Goal: Task Accomplishment & Management: Manage account settings

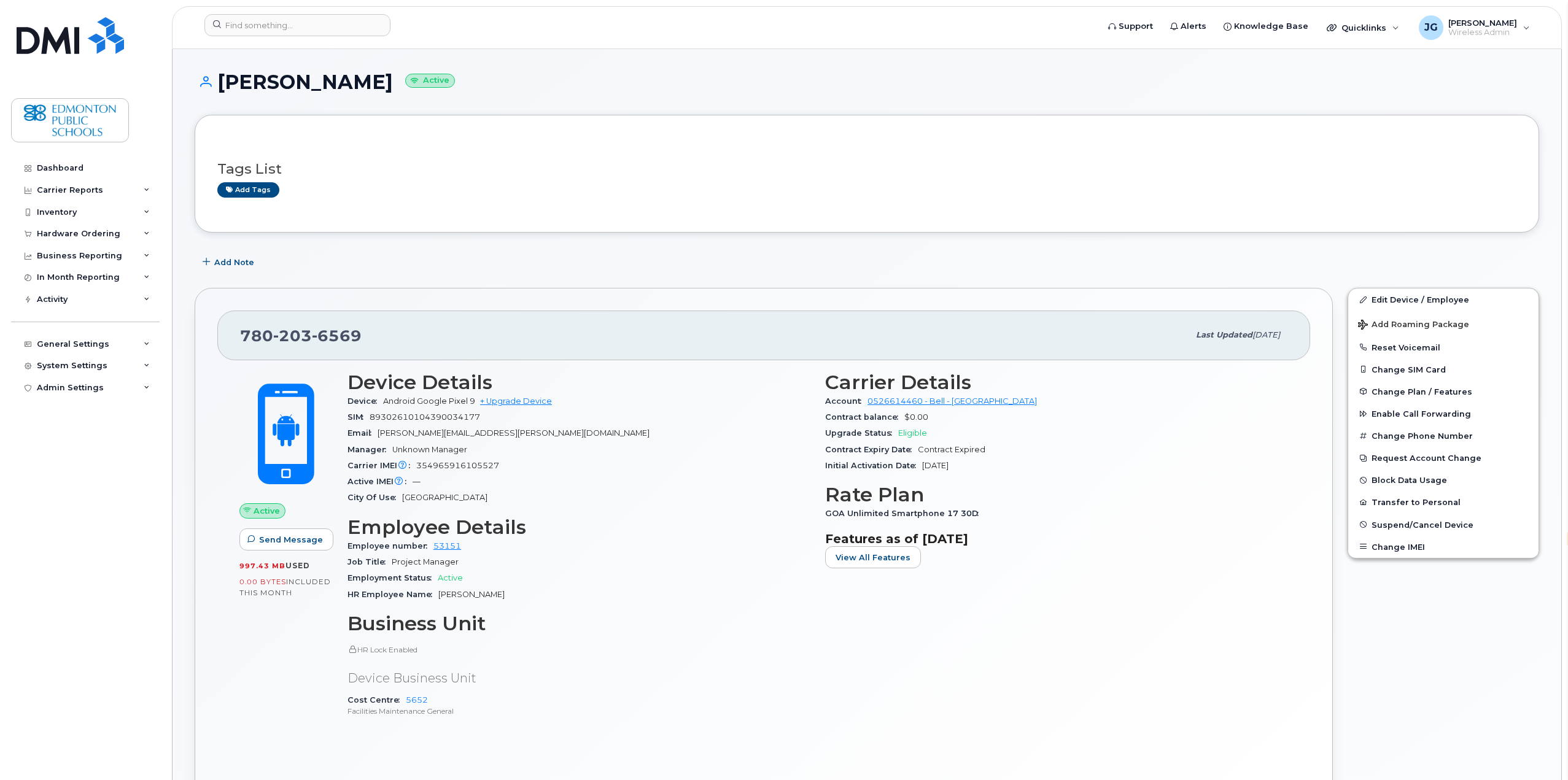
select select "en"
click at [347, 28] on input at bounding box center [297, 25] width 186 height 22
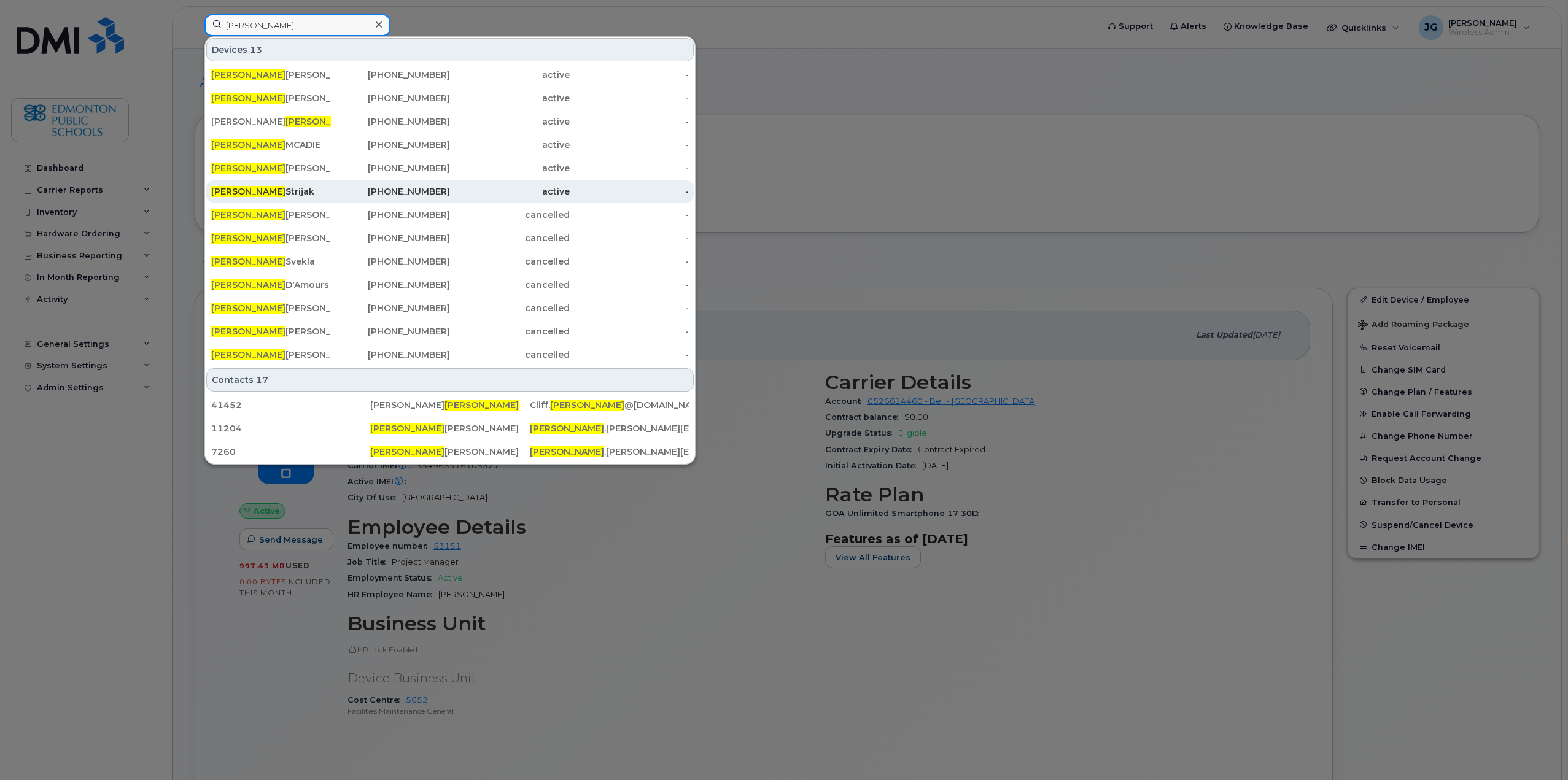
type input "richard"
click at [259, 190] on div "Richard Strijak" at bounding box center [271, 191] width 119 height 12
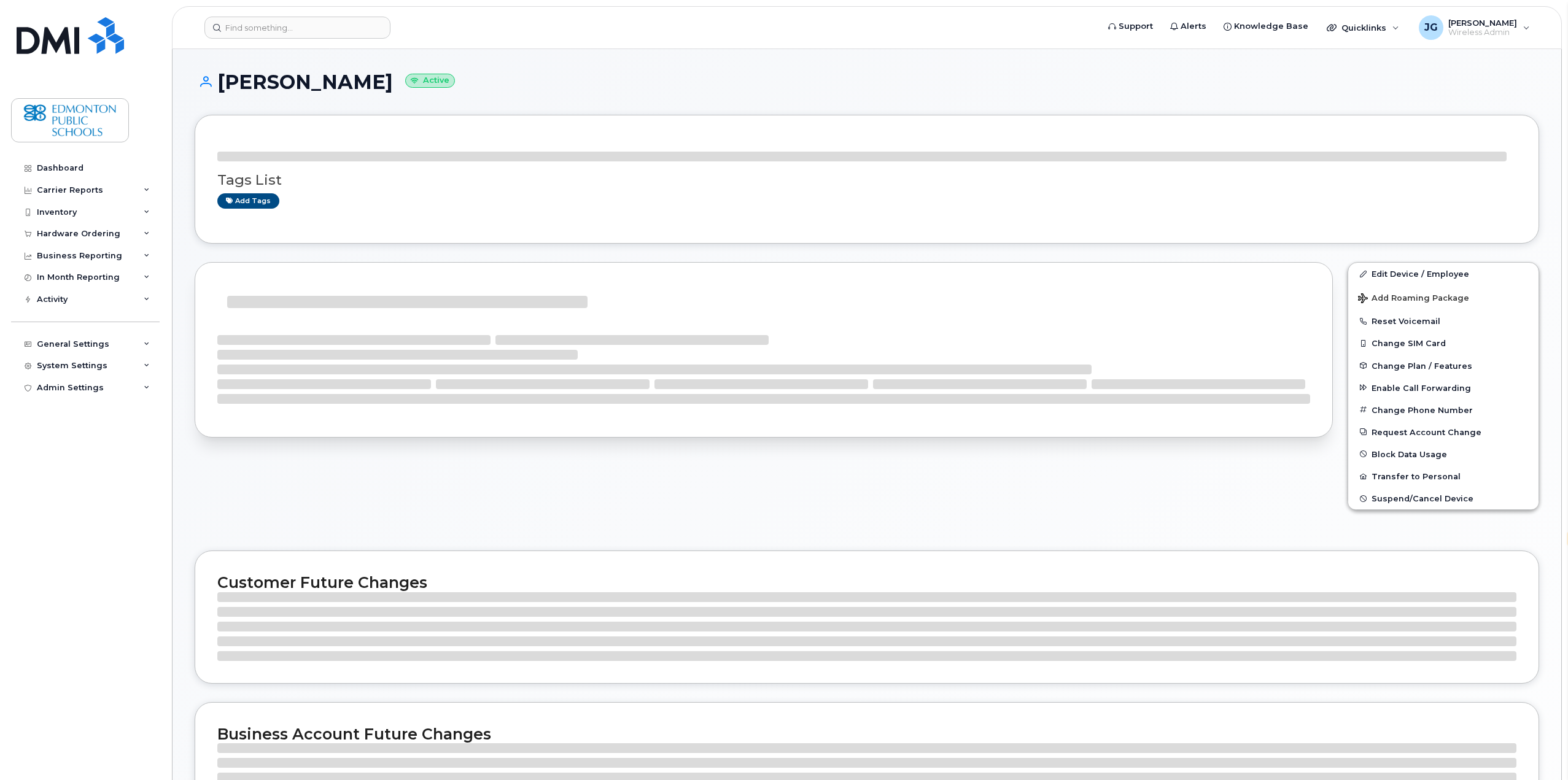
select select "en"
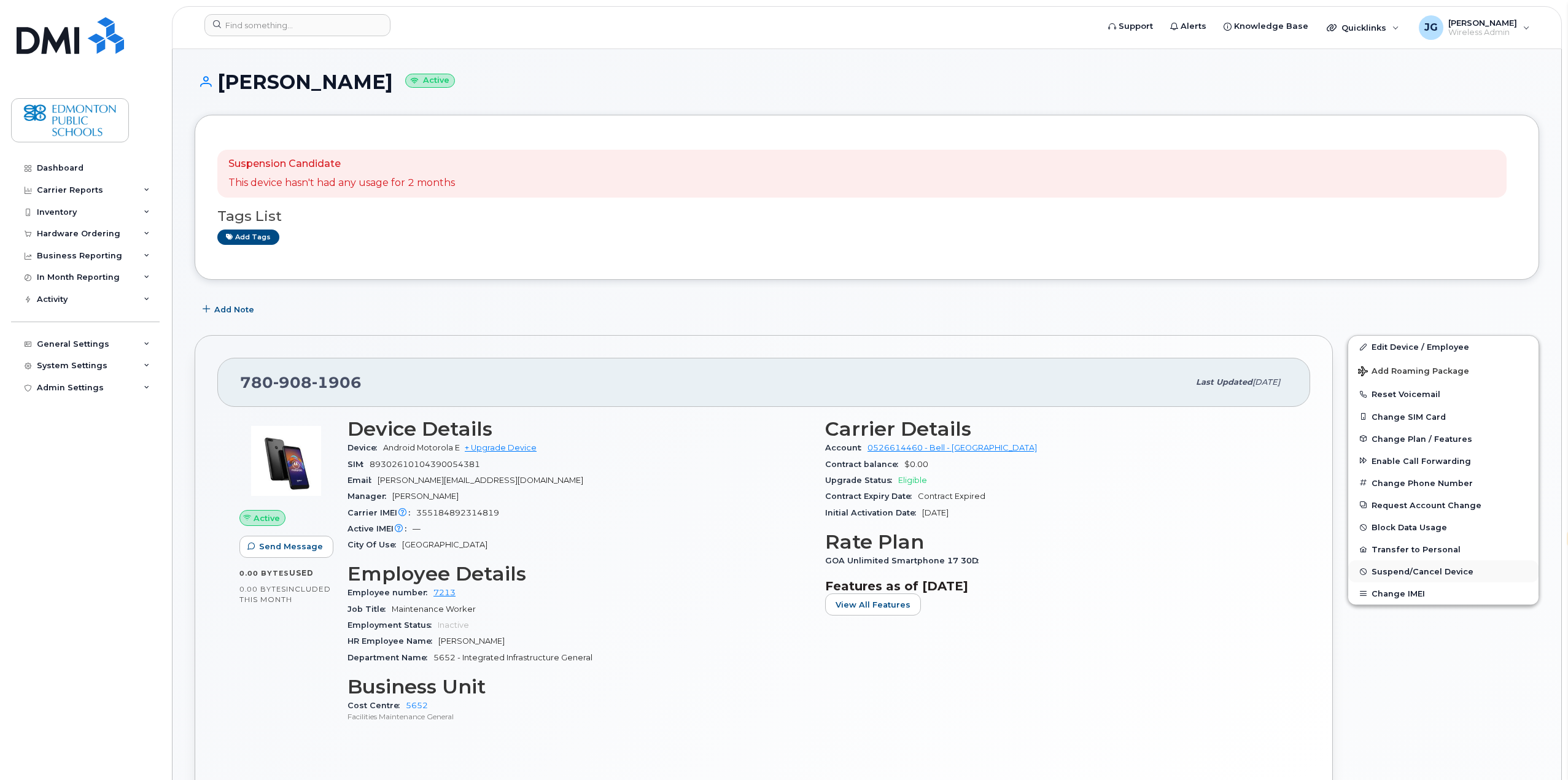
click at [1413, 568] on span "Suspend/Cancel Device" at bounding box center [1422, 572] width 102 height 9
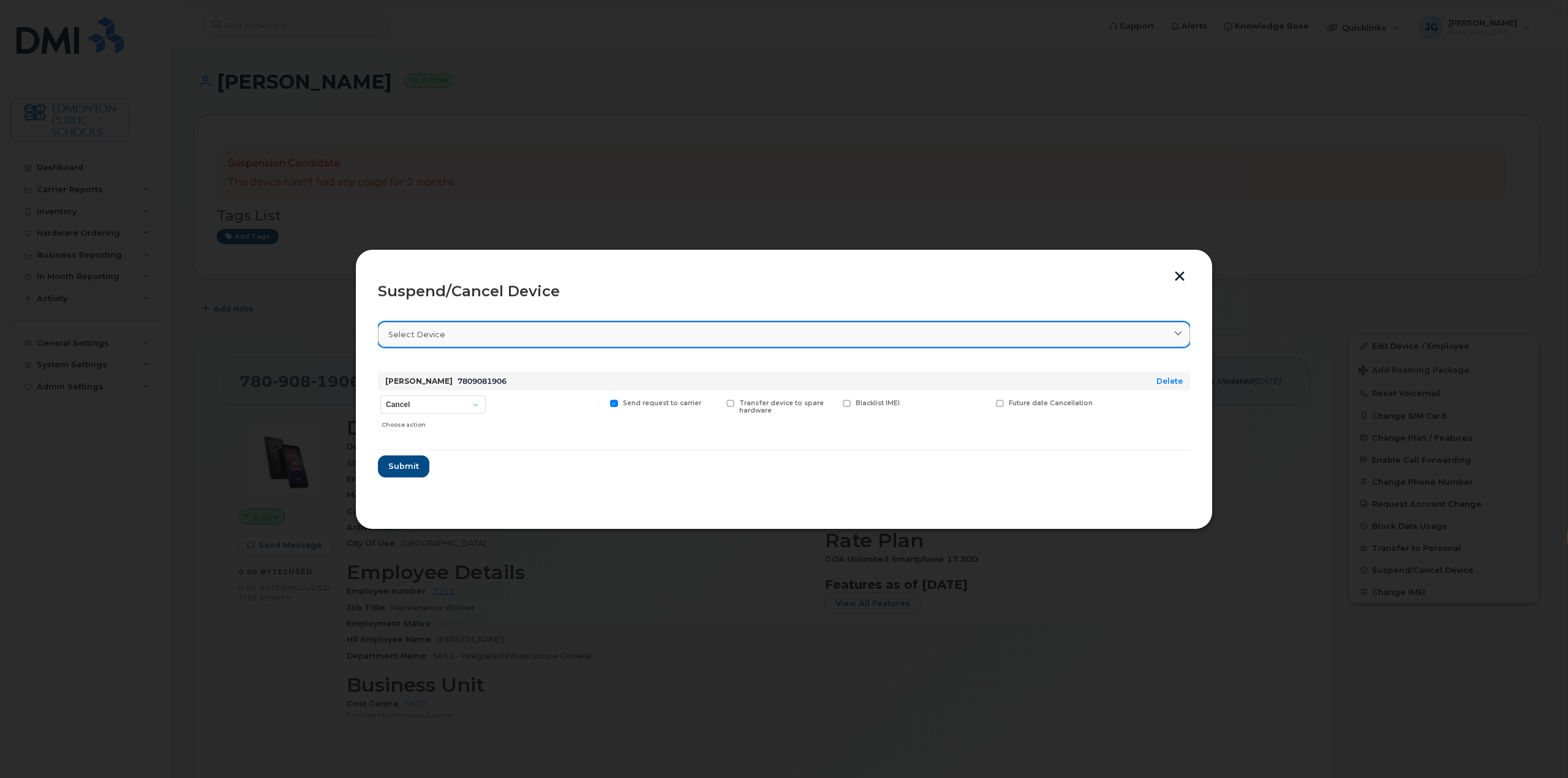
click at [1177, 334] on icon at bounding box center [1178, 334] width 8 height 8
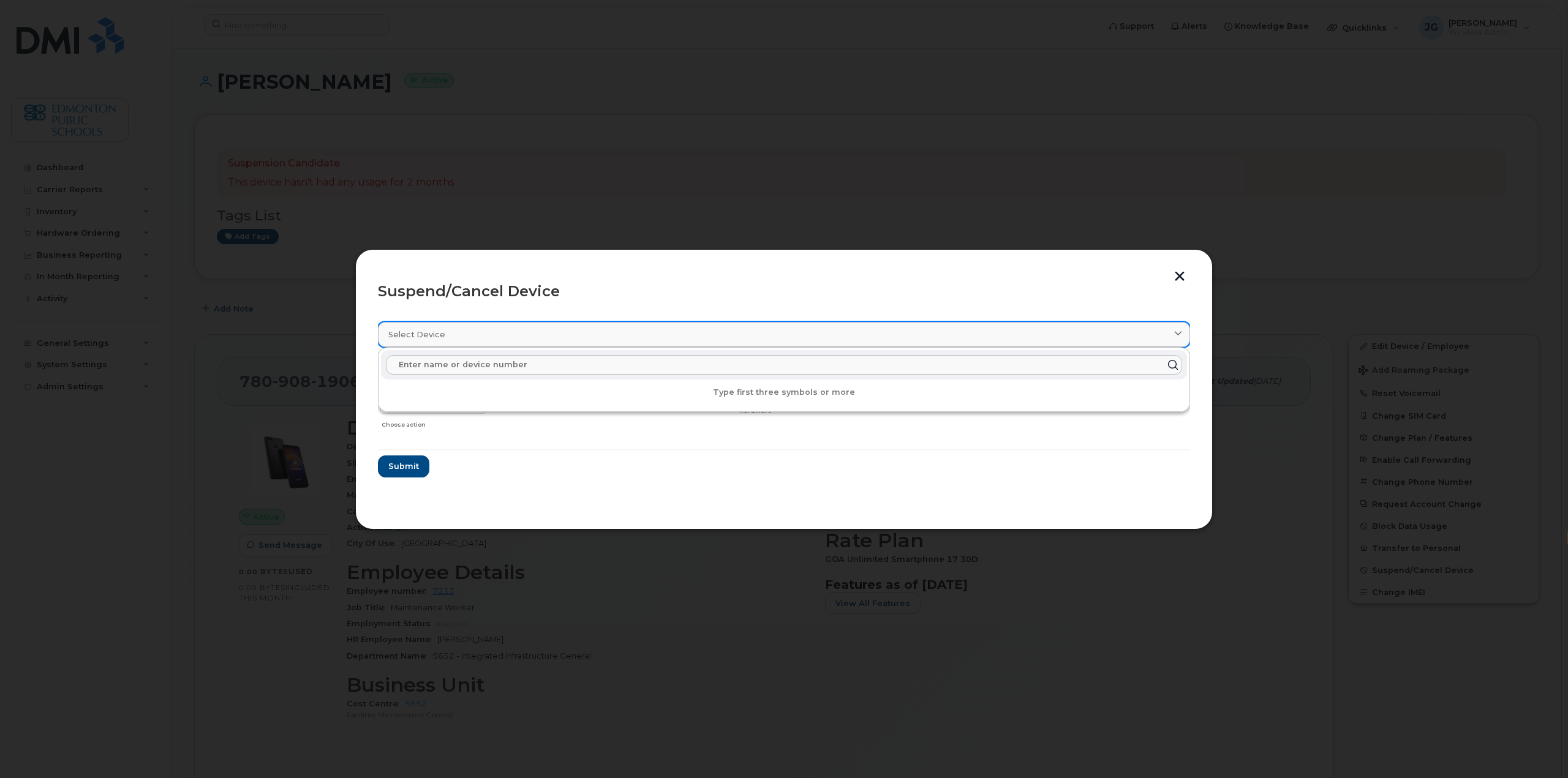
click at [1177, 334] on icon at bounding box center [1178, 334] width 8 height 8
click at [1177, 278] on button "button" at bounding box center [1179, 278] width 18 height 13
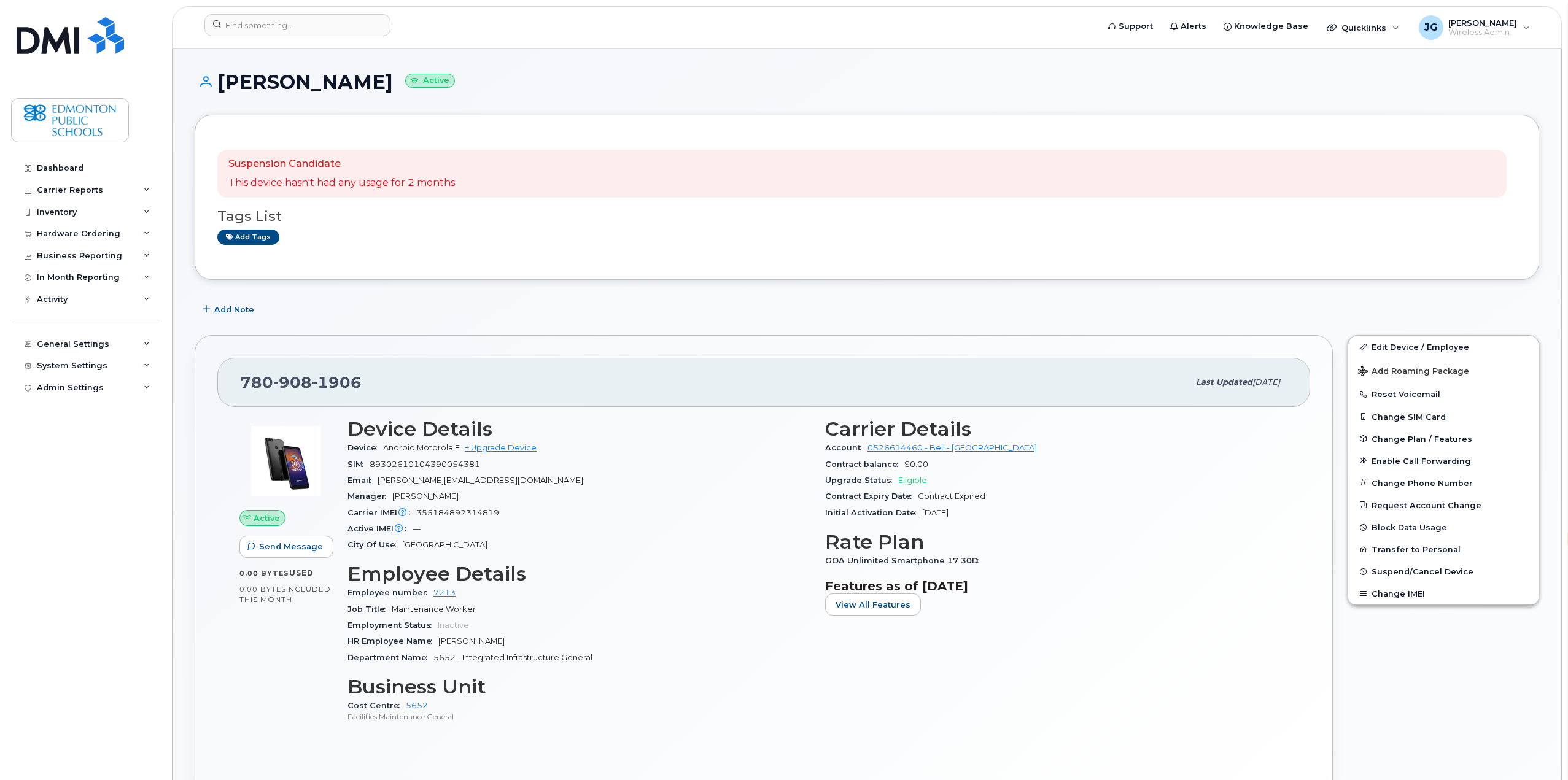
click at [300, 74] on h1 "[PERSON_NAME] Active" at bounding box center [867, 81] width 1345 height 22
click at [1410, 565] on button "Suspend/Cancel Device" at bounding box center [1443, 571] width 190 height 22
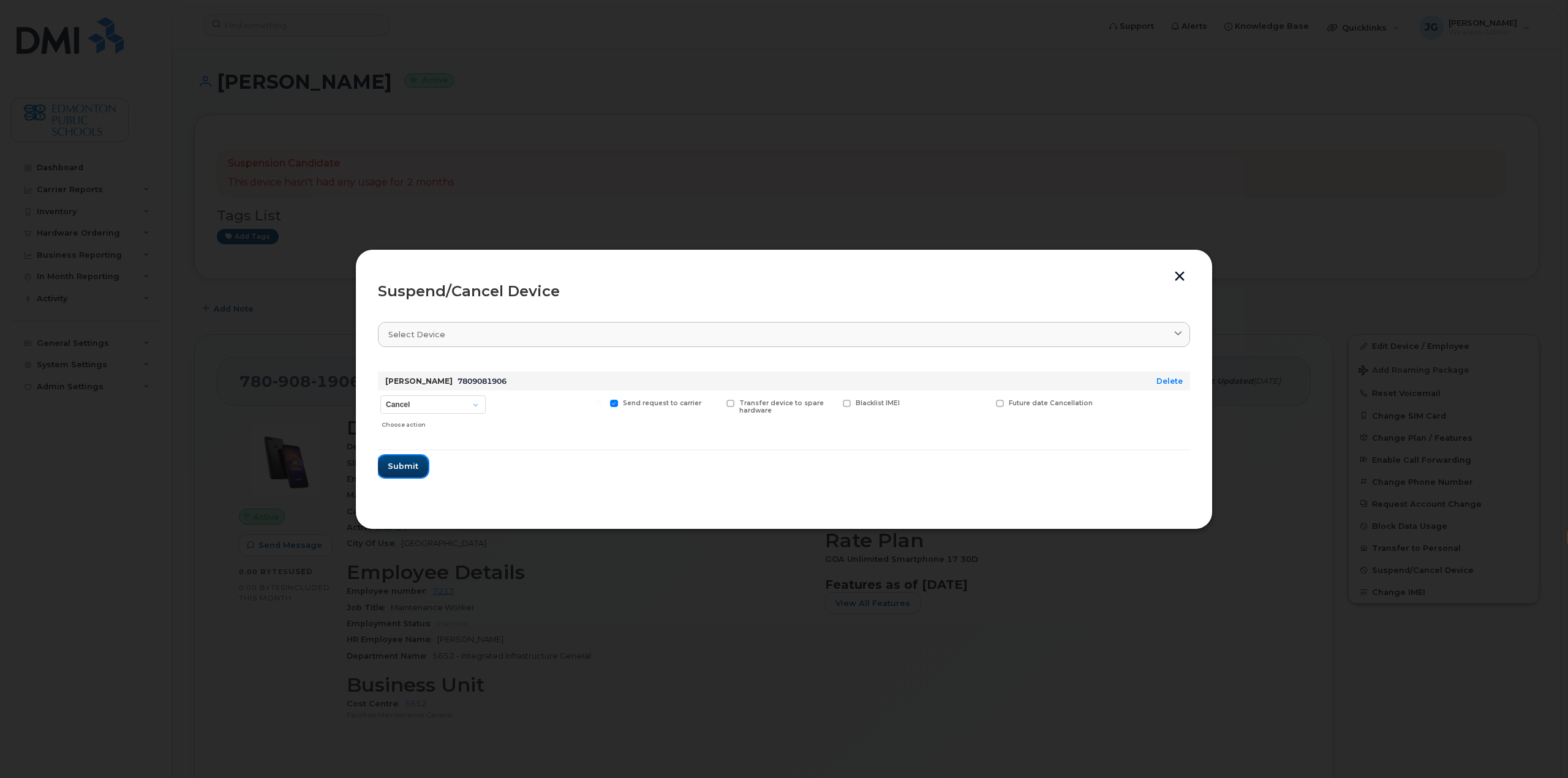
click at [405, 466] on span "Submit" at bounding box center [403, 466] width 30 height 11
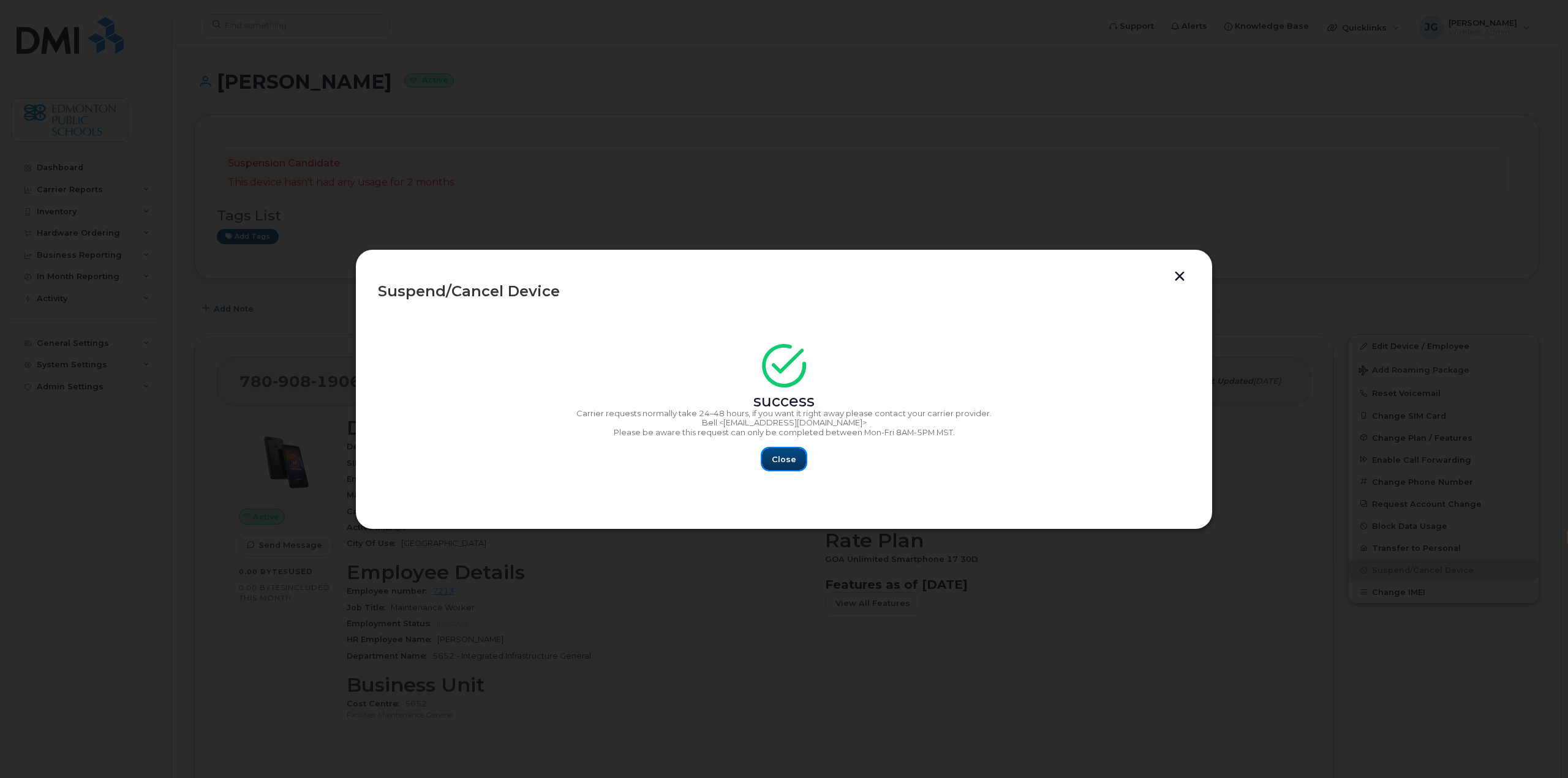
click at [785, 462] on span "Close" at bounding box center [784, 460] width 25 height 11
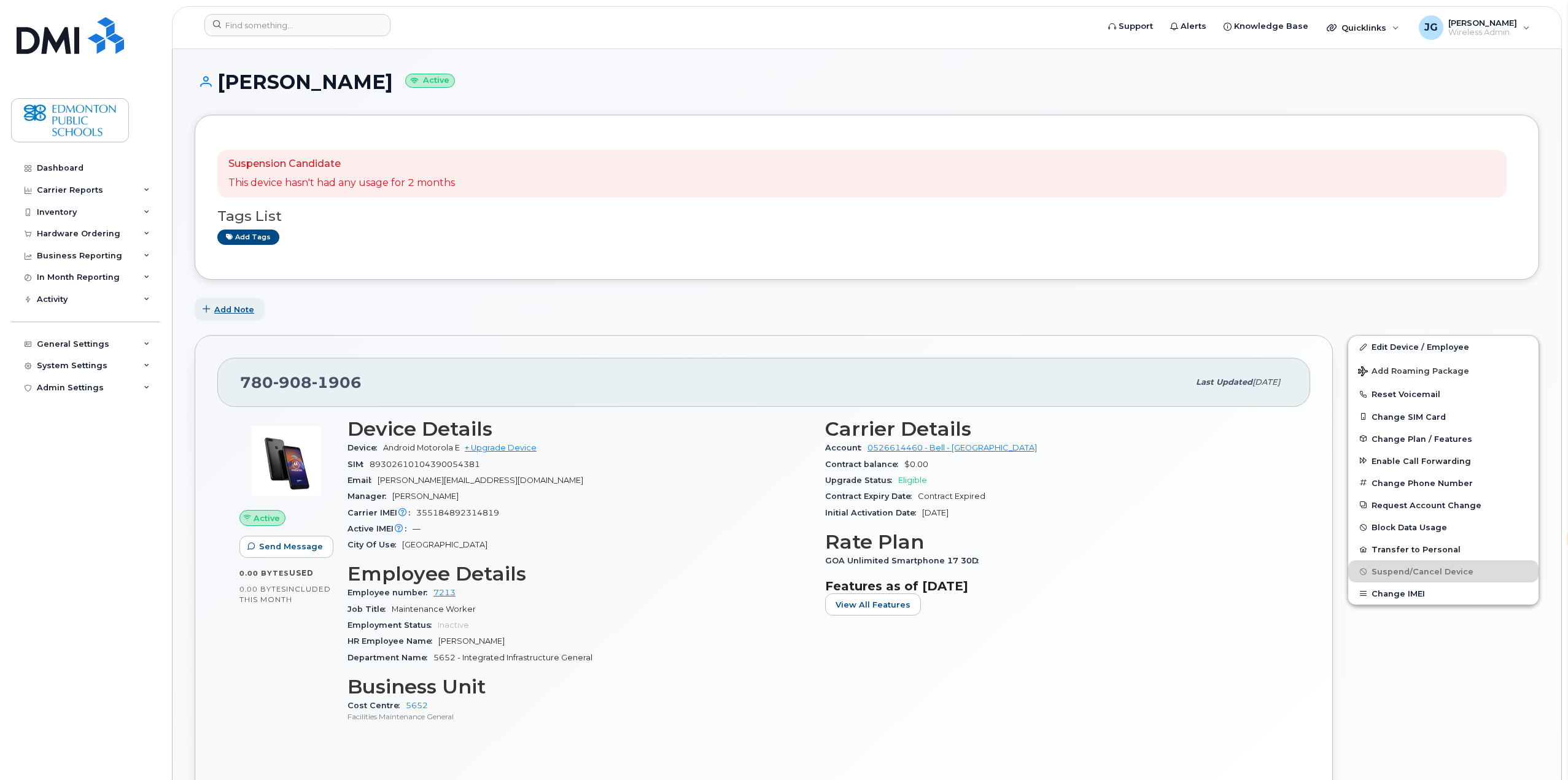
click at [228, 307] on span "Add Note" at bounding box center [234, 310] width 40 height 11
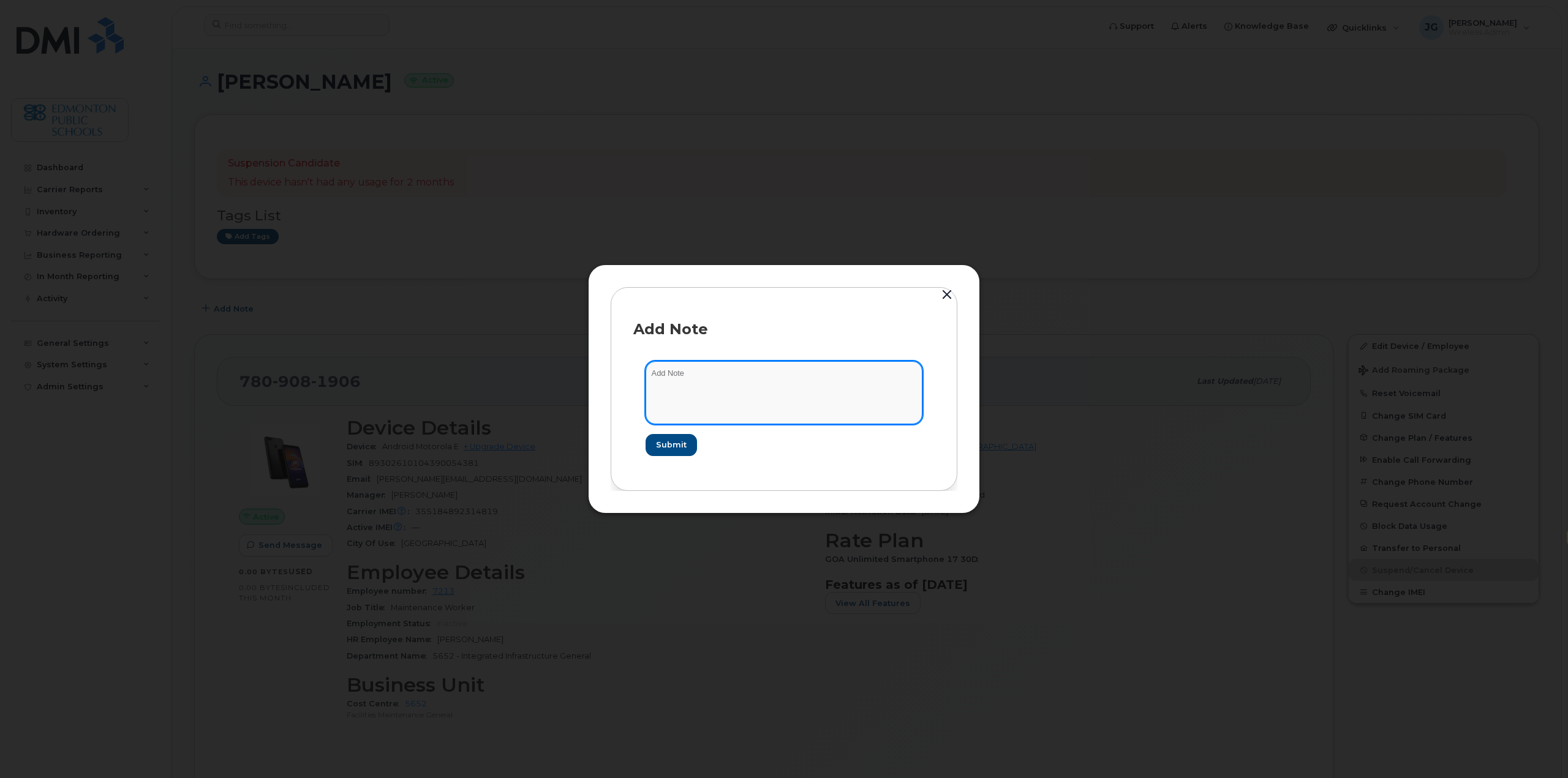
click at [678, 382] on textarea at bounding box center [784, 393] width 277 height 62
type textarea "Cancelled as per [PERSON_NAME]"
click at [673, 447] on span "Submit" at bounding box center [670, 445] width 30 height 11
